Goal: Answer question/provide support

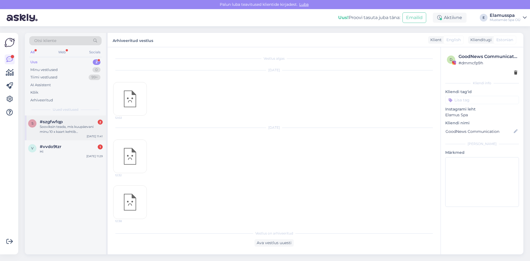
scroll to position [4828, 0]
click at [71, 116] on div "s #szgfwfqp 2 Sooviksin teada, mis kuupäevani minu 10 x kaart kehtib [PERSON_NA…" at bounding box center [65, 127] width 81 height 25
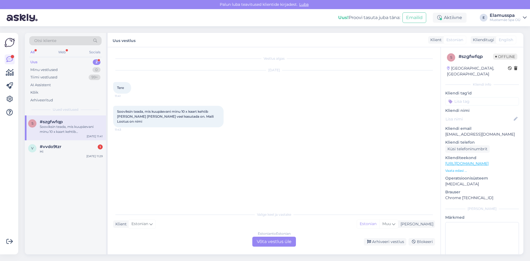
click at [278, 242] on div "Estonian to Estonian Võta vestlus üle" at bounding box center [275, 242] width 44 height 10
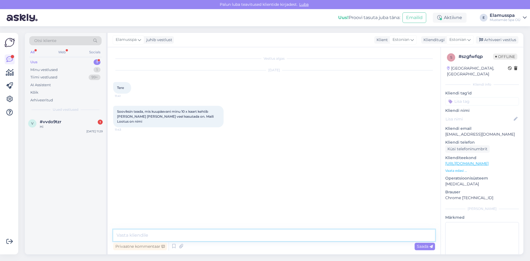
click at [278, 233] on textarea at bounding box center [274, 236] width 322 height 12
type textarea "20.11 kuupäeval lõpeb ja 7 korda on veel jäänud."
click at [426, 248] on span "Saada" at bounding box center [425, 246] width 16 height 5
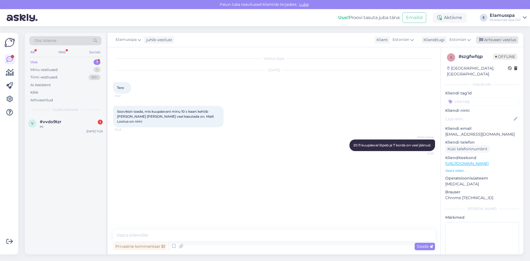
click at [487, 41] on div "Arhiveeri vestlus" at bounding box center [497, 39] width 43 height 7
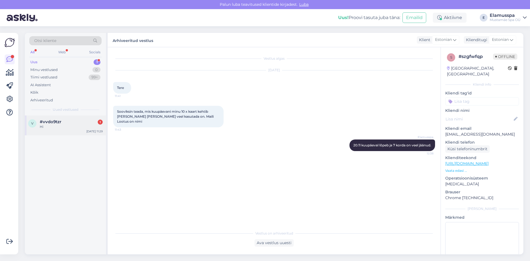
click at [69, 126] on div "Hi" at bounding box center [71, 126] width 63 height 5
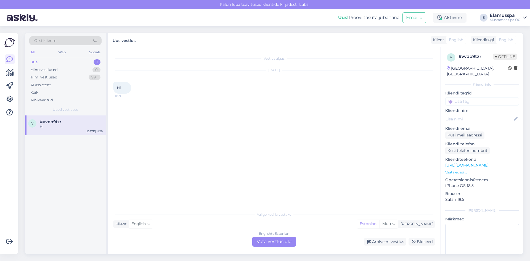
click at [262, 242] on div "English to Estonian Võta vestlus üle" at bounding box center [275, 242] width 44 height 10
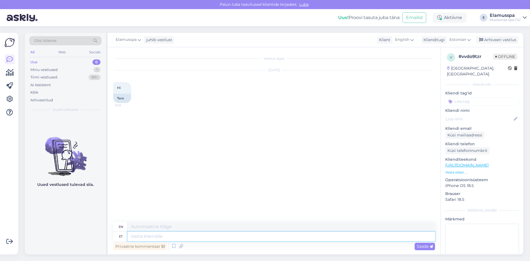
click at [263, 236] on textarea at bounding box center [282, 236] width 308 height 9
type textarea "Hi,"
type textarea "Hello,"
type textarea "H"
type textarea "tere,"
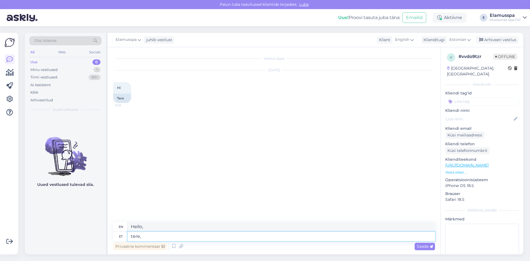
type textarea "hello,"
type textarea "tere, kas"
type textarea "hello, is"
type textarea "tere, kas me s"
type textarea "hello, can we"
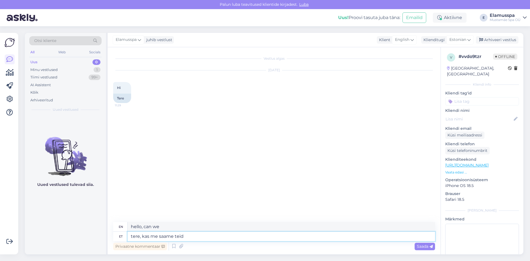
type textarea "tere, kas me saame teid k"
type textarea "Hello, can we see you?"
type textarea "tere, kas me saame teid kuidagi"
type textarea "Hello, can we reach you somehow?"
type textarea "tere, kas me saame teid kuidagi aidata"
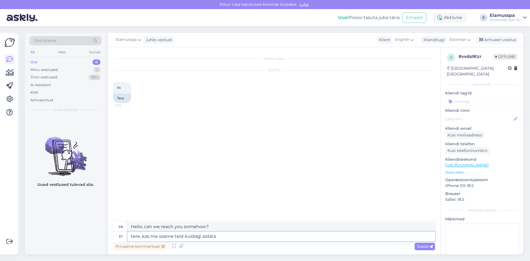
type textarea "Hello, is there anything we can help you with?"
type textarea "tere, kas me saame teid kuidagi aidata"
click at [323, 212] on div "Vestlus algas [DATE] Hi 11:29 Tere" at bounding box center [276, 135] width 327 height 164
click at [418, 246] on span "Saada" at bounding box center [425, 246] width 16 height 5
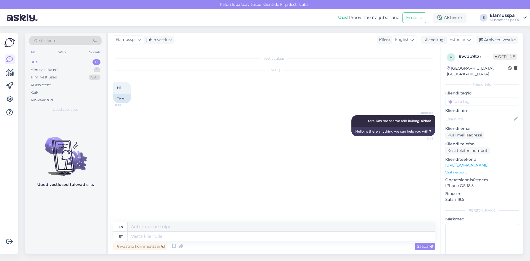
click at [498, 35] on div "Elamusspa juhib vestlust Klient English Klienditugi Estonian Arhiveeri vestlus" at bounding box center [316, 40] width 416 height 14
drag, startPoint x: 493, startPoint y: 36, endPoint x: 479, endPoint y: 18, distance: 22.5
click at [493, 36] on div "Arhiveeri vestlus" at bounding box center [497, 39] width 43 height 7
